Goal: Book appointment/travel/reservation

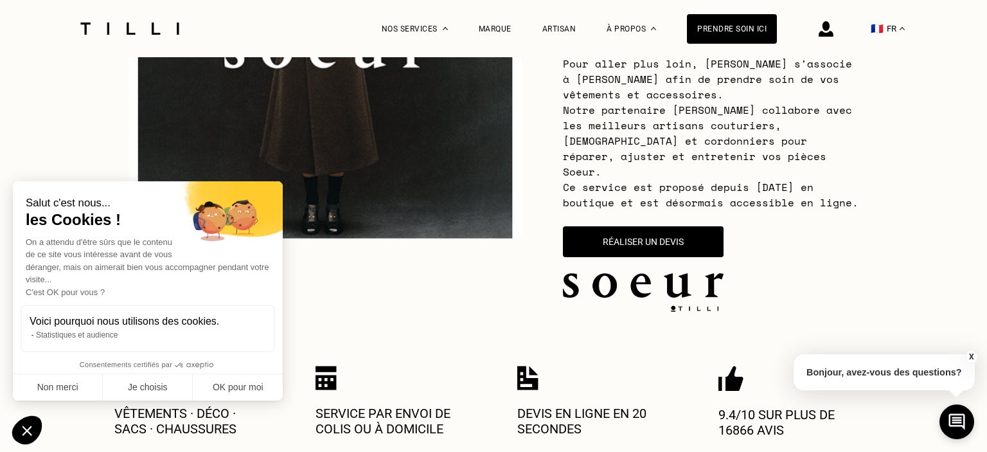
scroll to position [266, 0]
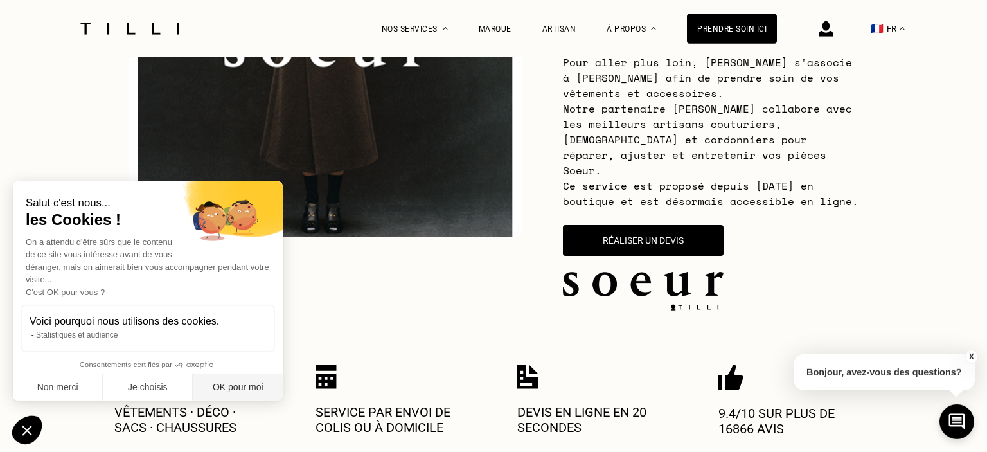
click at [245, 386] on button "OK pour moi" at bounding box center [238, 387] width 90 height 27
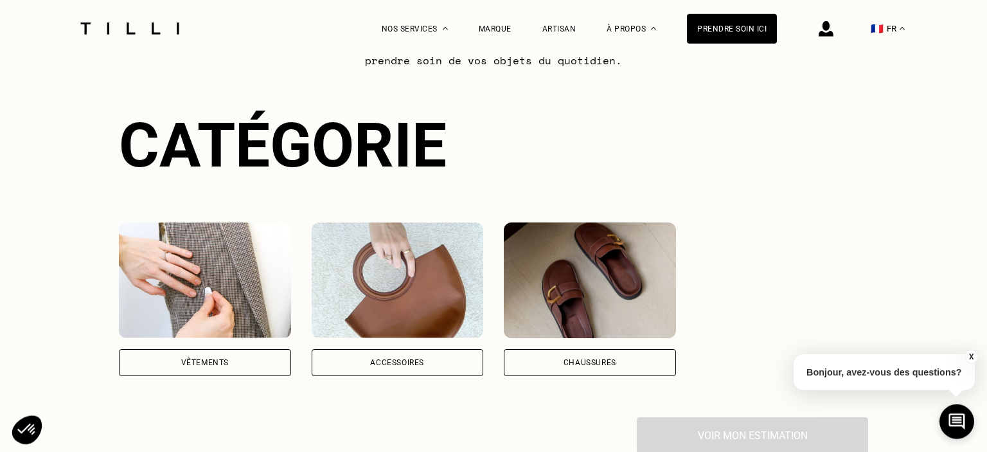
scroll to position [859, 0]
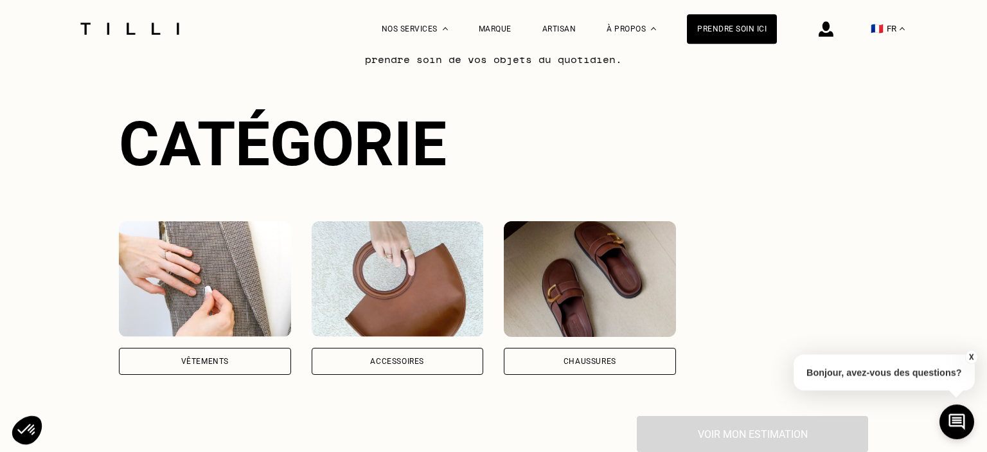
click at [185, 328] on div "Vêtements" at bounding box center [205, 298] width 172 height 154
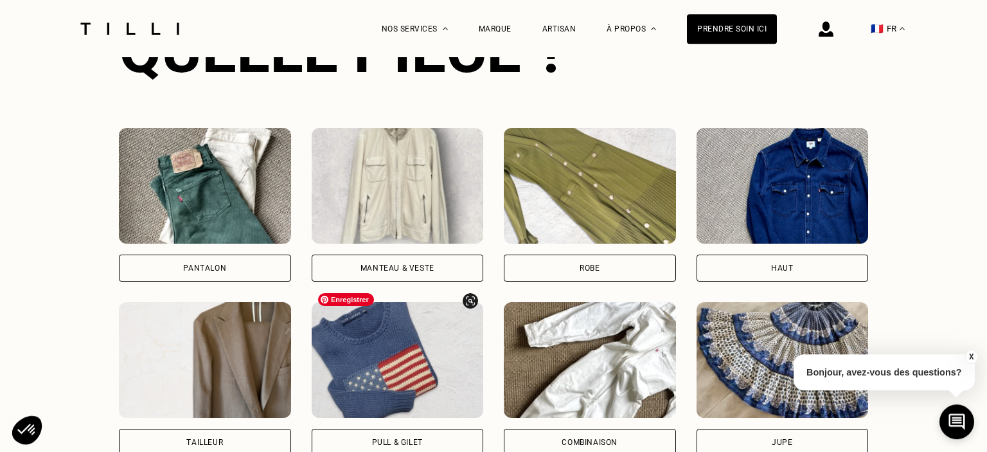
scroll to position [1301, 0]
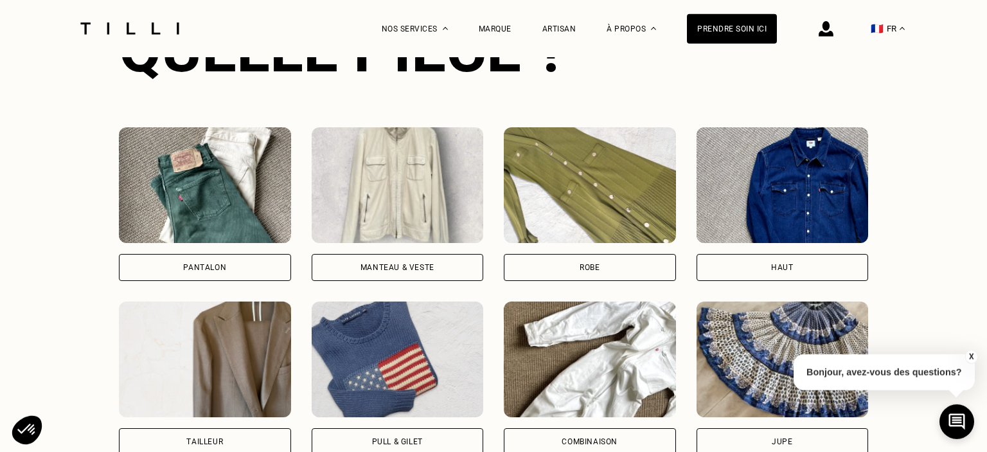
click at [793, 256] on div "Haut" at bounding box center [783, 267] width 172 height 27
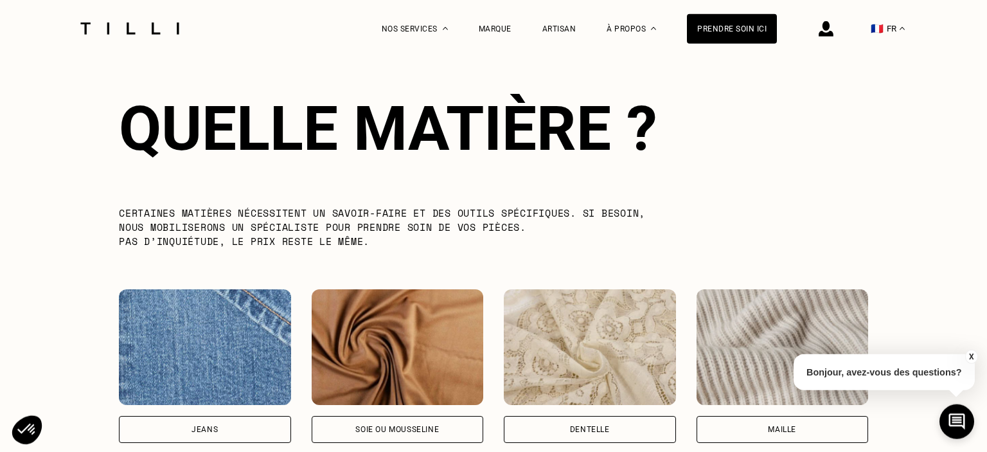
scroll to position [1924, 0]
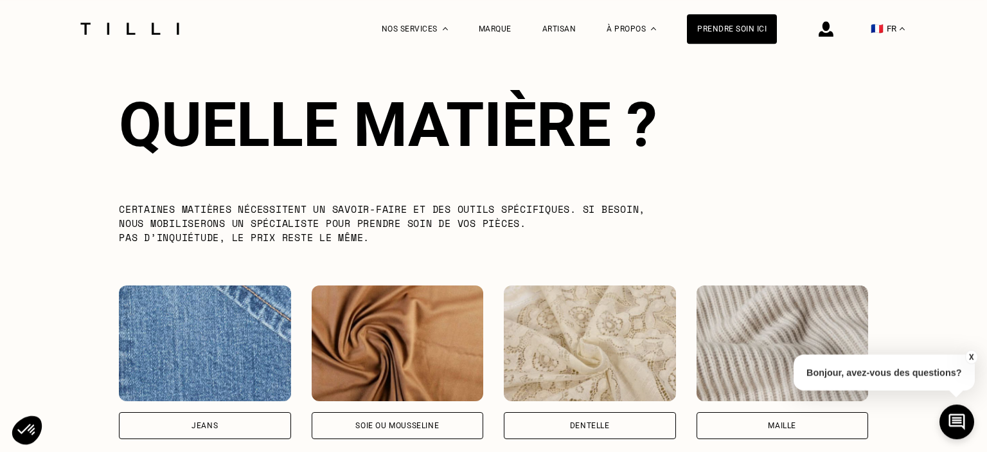
click at [249, 412] on div "Jeans" at bounding box center [205, 425] width 172 height 27
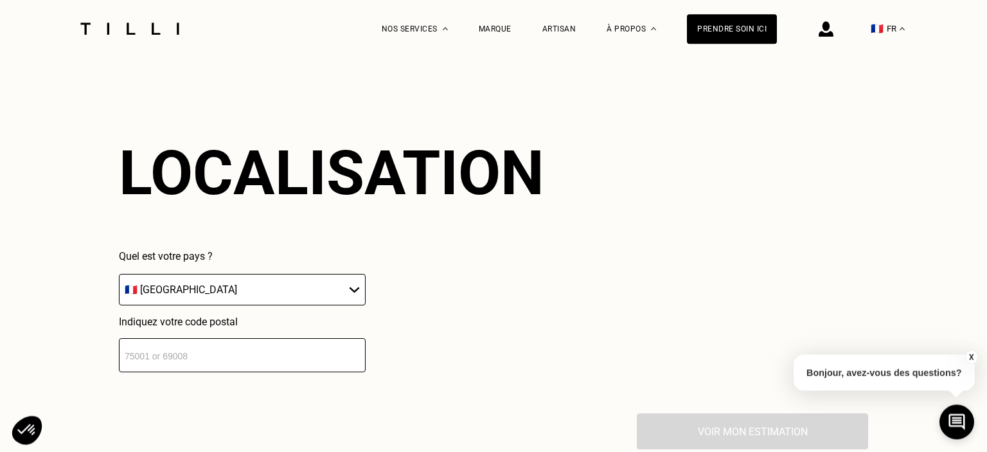
scroll to position [2484, 0]
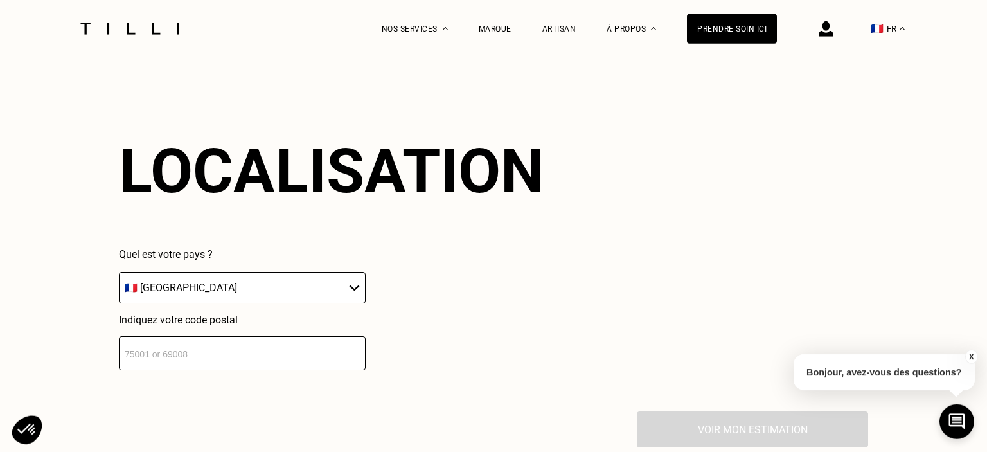
click at [119, 272] on select "🇩🇪 [GEOGRAPHIC_DATA] 🇦🇹 [GEOGRAPHIC_DATA] 🇧🇪 [GEOGRAPHIC_DATA] 🇧🇬 Bulgarie 🇨🇾 C…" at bounding box center [242, 287] width 247 height 31
select select "BE"
click option "🇧🇪 [GEOGRAPHIC_DATA]" at bounding box center [0, 0] width 0 height 0
click at [199, 336] on input "number" at bounding box center [242, 353] width 247 height 34
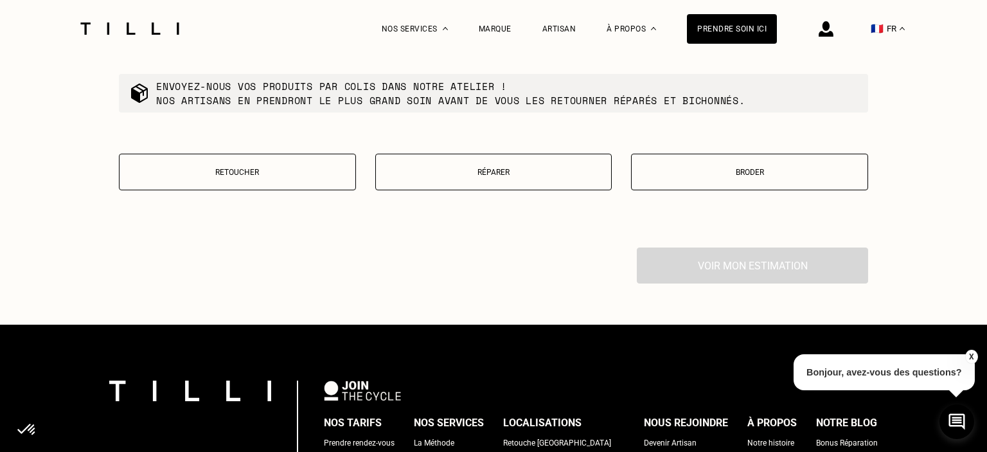
scroll to position [2977, 0]
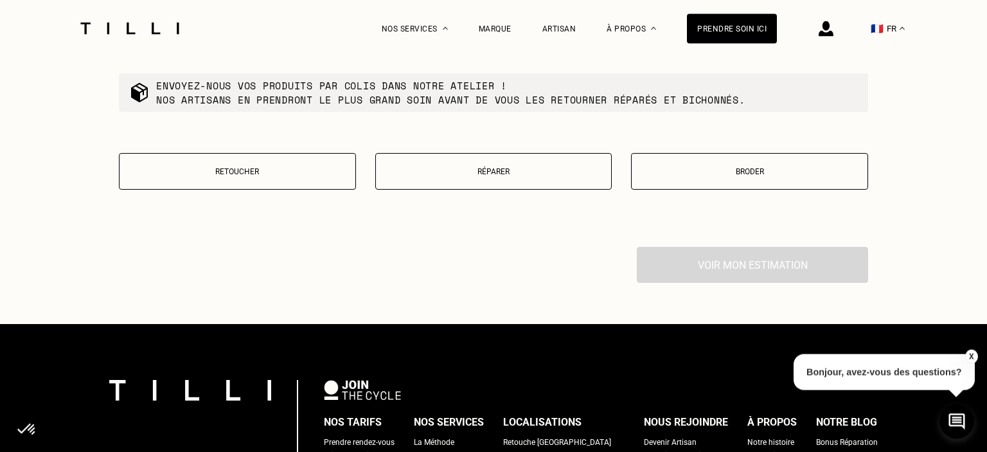
type input "7040"
click at [249, 167] on p "Retoucher" at bounding box center [237, 171] width 223 height 9
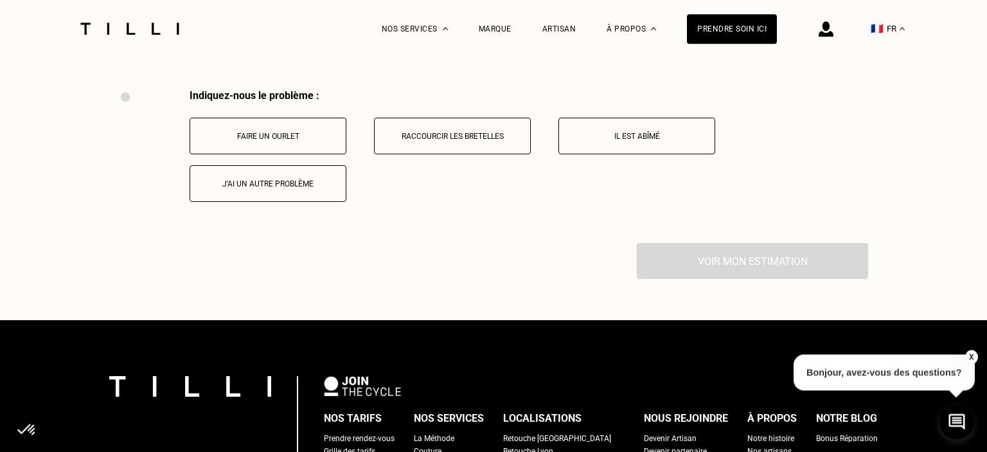
scroll to position [3135, 0]
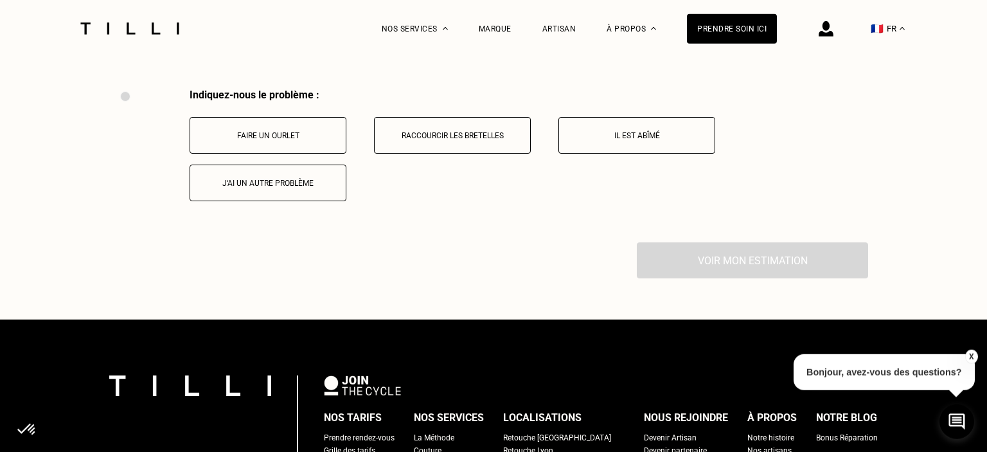
click at [299, 179] on button "J‘ai un autre problème" at bounding box center [268, 183] width 157 height 37
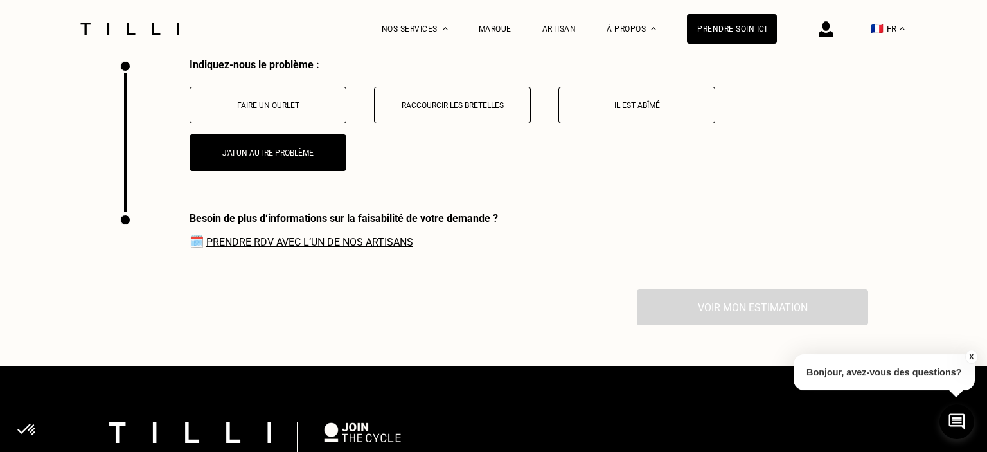
scroll to position [3164, 0]
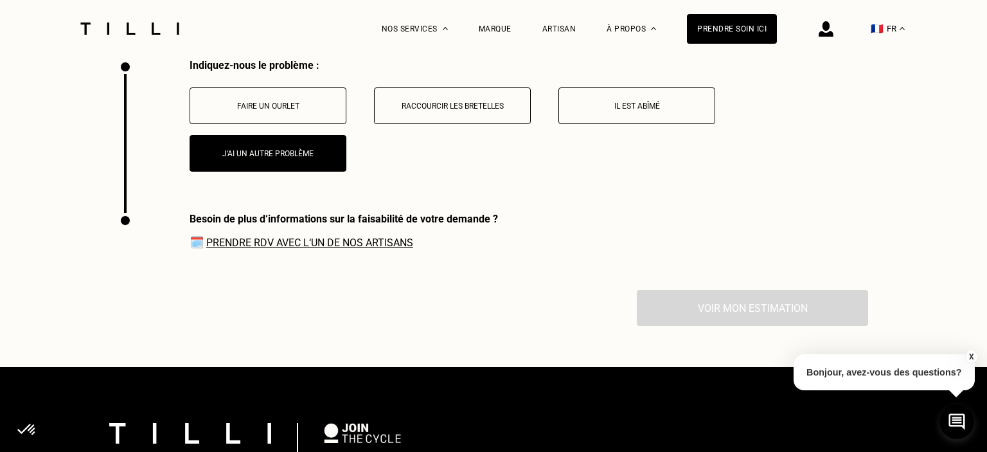
click at [265, 238] on link "Prendre RDV avec l‘un de nos artisans" at bounding box center [309, 242] width 207 height 12
click at [206, 236] on link "Prendre RDV avec l‘un de nos artisans" at bounding box center [309, 242] width 207 height 12
click at [246, 236] on link "Prendre RDV avec l‘un de nos artisans" at bounding box center [309, 242] width 207 height 12
